Goal: Task Accomplishment & Management: Manage account settings

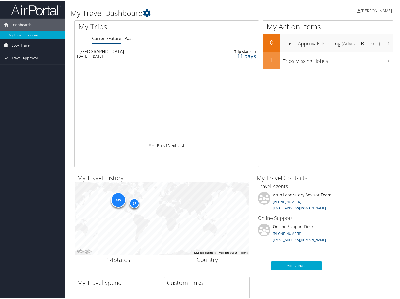
click at [374, 9] on span "[PERSON_NAME]" at bounding box center [376, 10] width 31 height 6
click at [355, 28] on link "My Settings" at bounding box center [363, 27] width 56 height 9
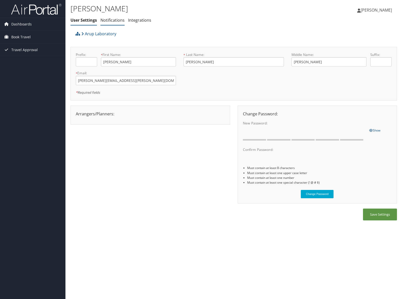
click at [115, 20] on link "Notifications" at bounding box center [112, 20] width 24 height 6
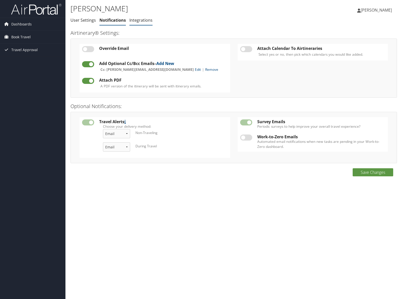
click at [138, 21] on link "Integrations" at bounding box center [140, 20] width 23 height 6
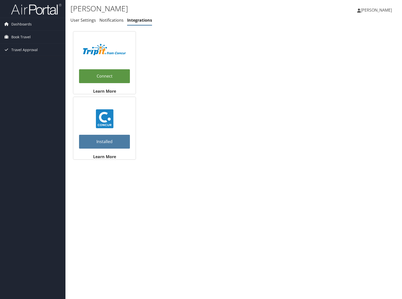
click at [377, 9] on span "[PERSON_NAME]" at bounding box center [376, 10] width 31 height 6
click at [353, 43] on link "View Travel Profile" at bounding box center [364, 45] width 56 height 9
